Goal: Find contact information: Find contact information

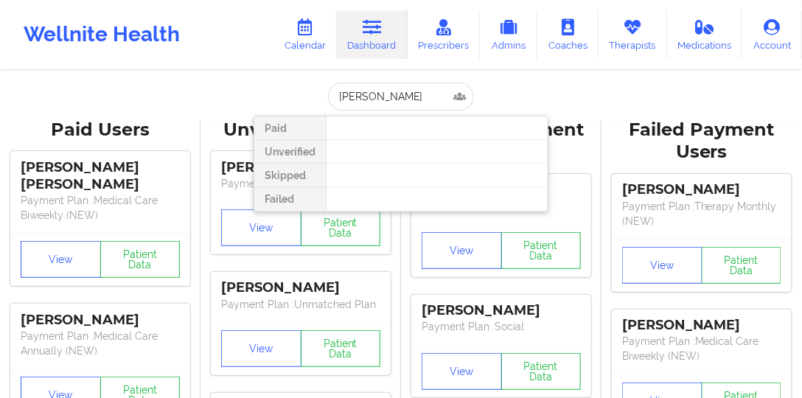
type input "[PERSON_NAME]"
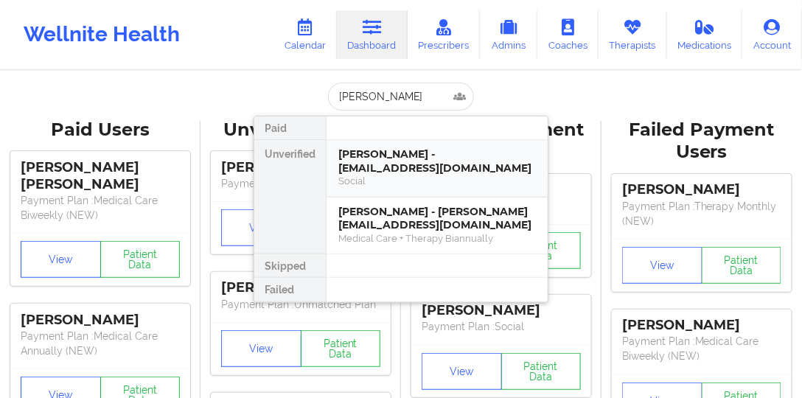
click at [389, 148] on div "[PERSON_NAME] - [EMAIL_ADDRESS][DOMAIN_NAME]" at bounding box center [437, 160] width 198 height 27
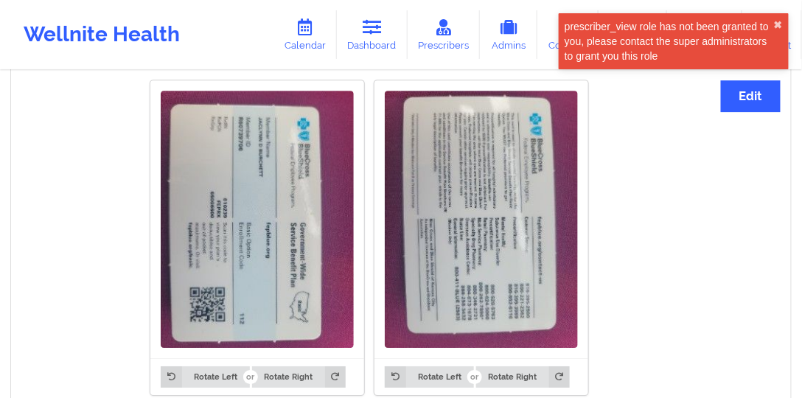
scroll to position [1205, 0]
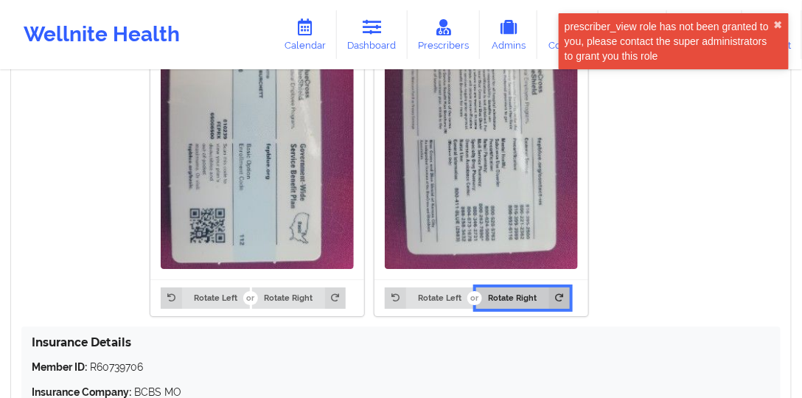
click at [524, 290] on button "Rotate Right" at bounding box center [523, 298] width 94 height 21
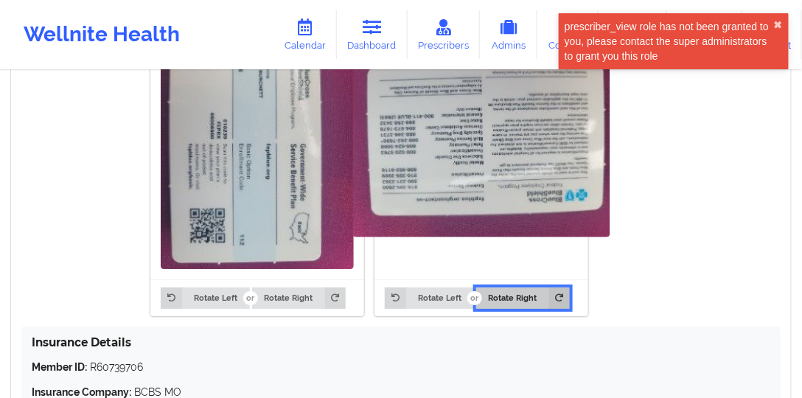
click at [523, 290] on button "Rotate Right" at bounding box center [523, 298] width 94 height 21
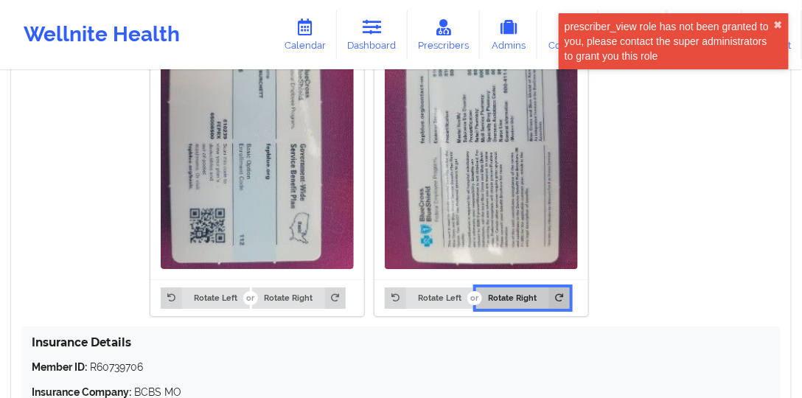
click at [523, 290] on button "Rotate Right" at bounding box center [523, 298] width 94 height 21
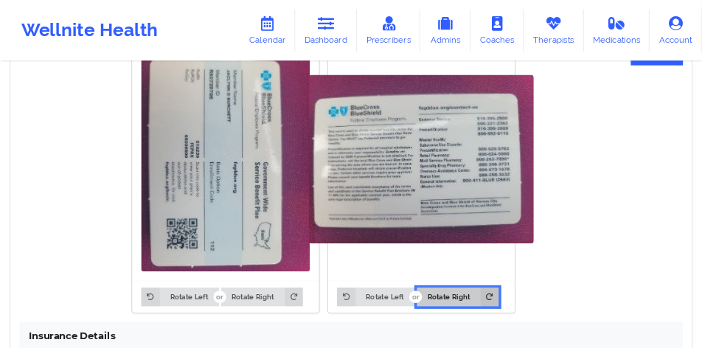
scroll to position [1163, 0]
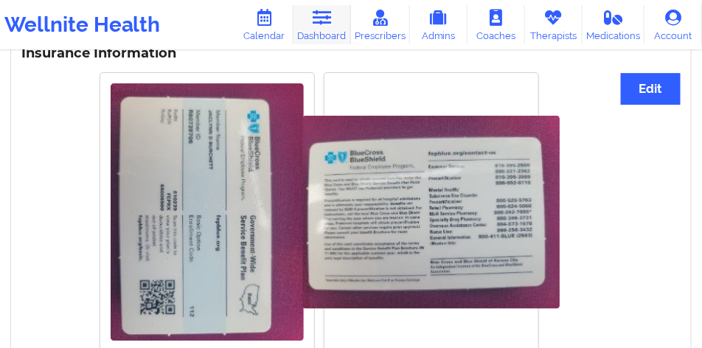
click at [324, 29] on link "Dashboard" at bounding box center [322, 24] width 58 height 39
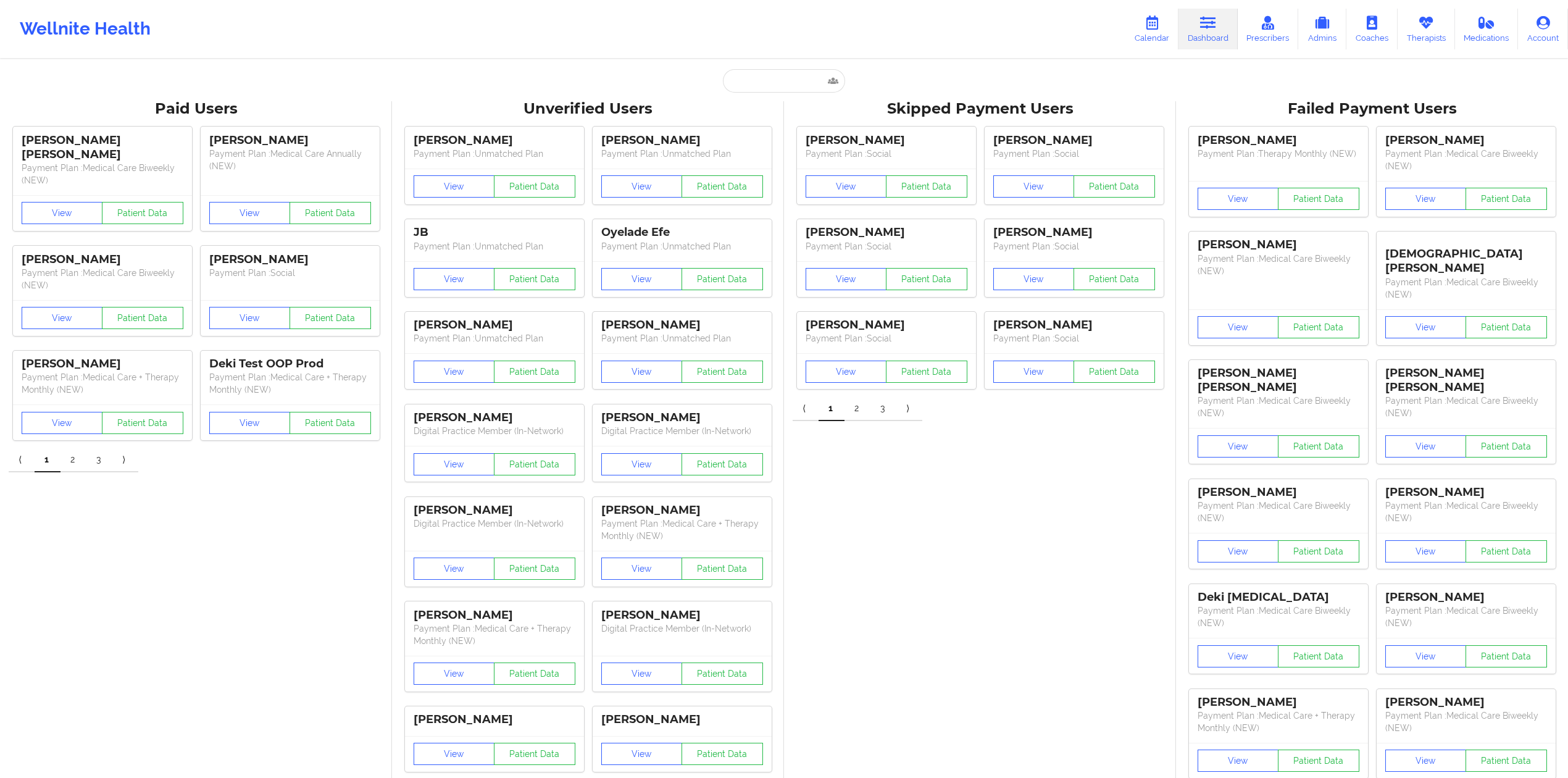
drag, startPoint x: 798, startPoint y: 105, endPoint x: 795, endPoint y: 70, distance: 35.1
click at [671, 105] on div "Skipped Payment Users" at bounding box center [979, 109] width 374 height 19
click at [671, 70] on input "text" at bounding box center [784, 81] width 122 height 23
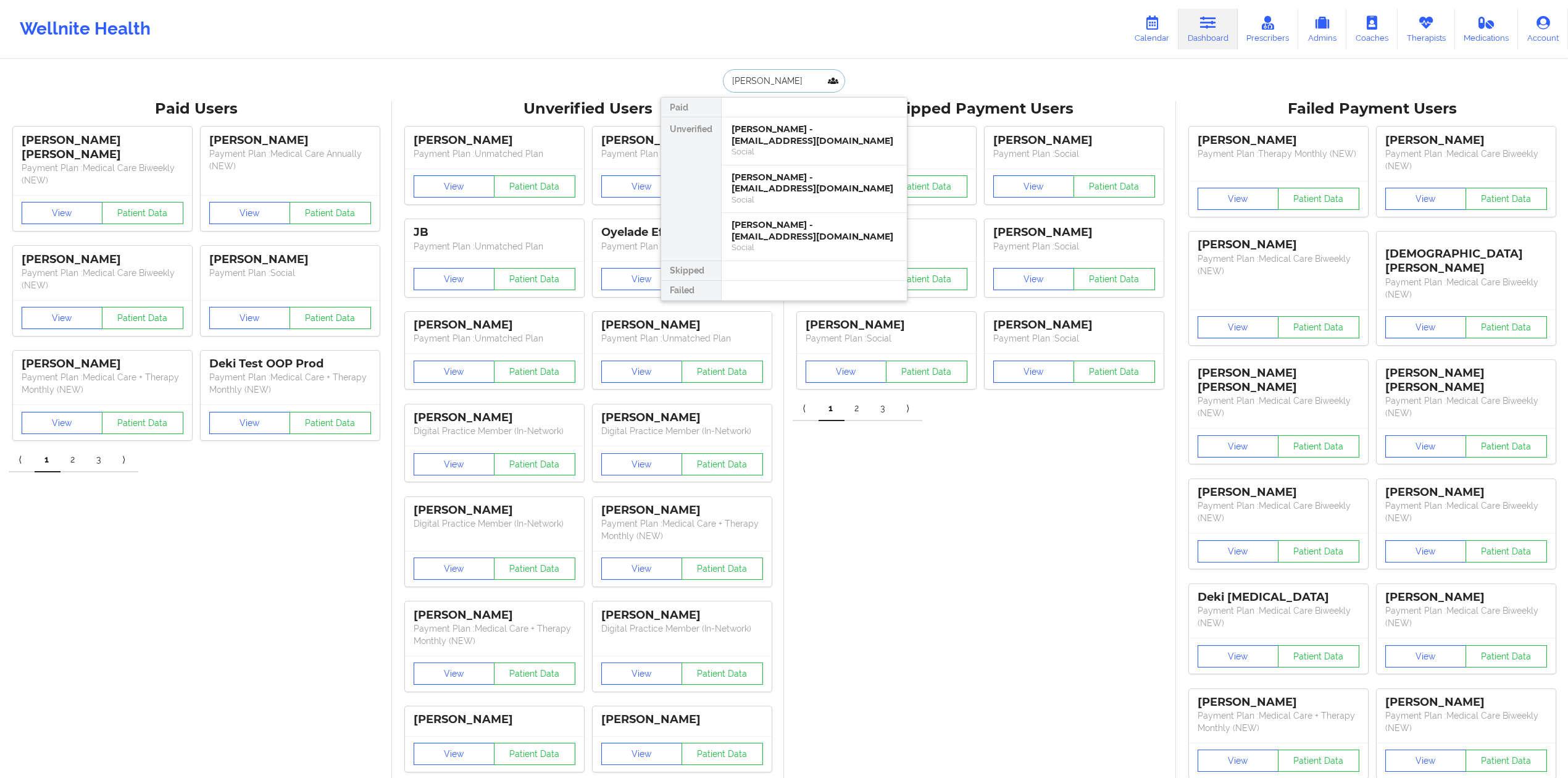
type input "[PERSON_NAME]"
click at [671, 122] on div "[PERSON_NAME] - [EMAIL_ADDRESS][DOMAIN_NAME] Social" at bounding box center [814, 142] width 185 height 49
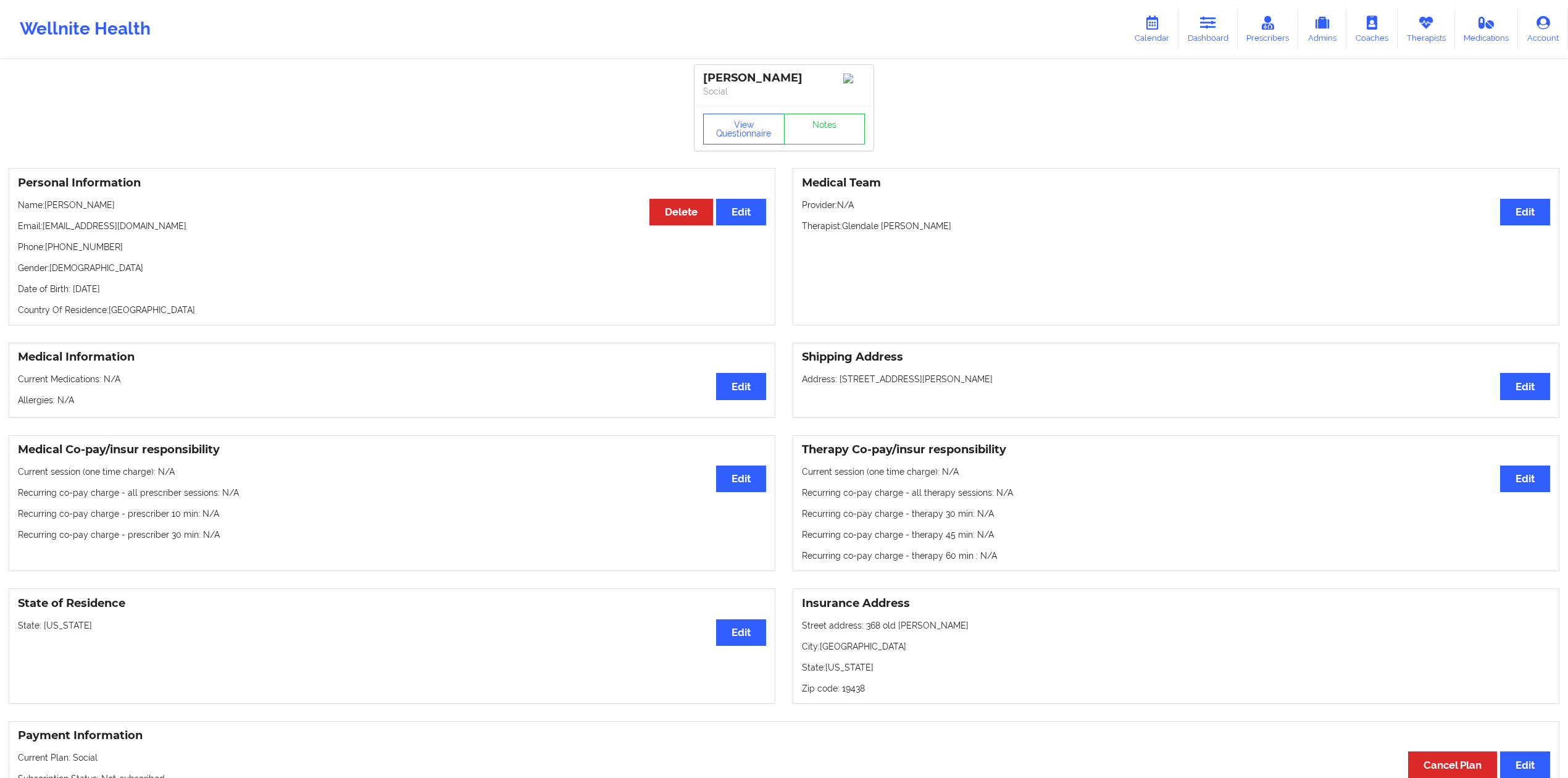
click at [90, 253] on p "Phone: [PHONE_NUMBER]" at bounding box center [392, 247] width 748 height 13
copy p "16106806046"
